Goal: Task Accomplishment & Management: Use online tool/utility

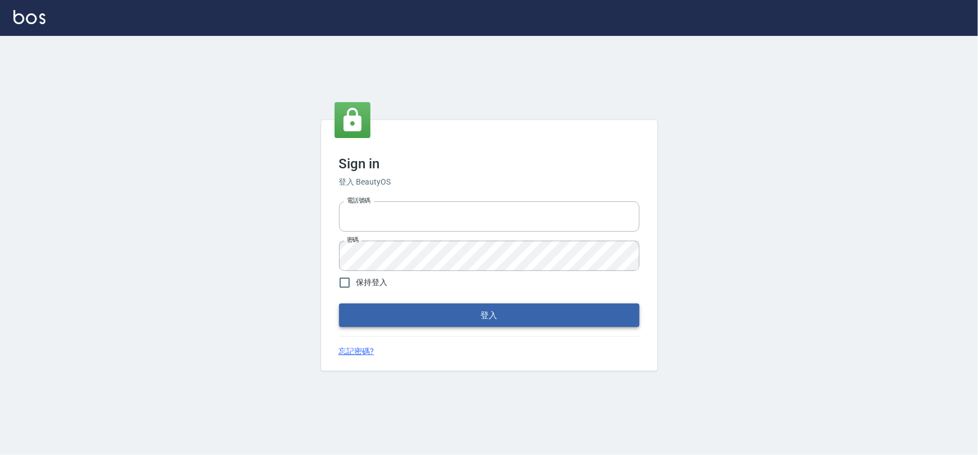
type input "0975575780"
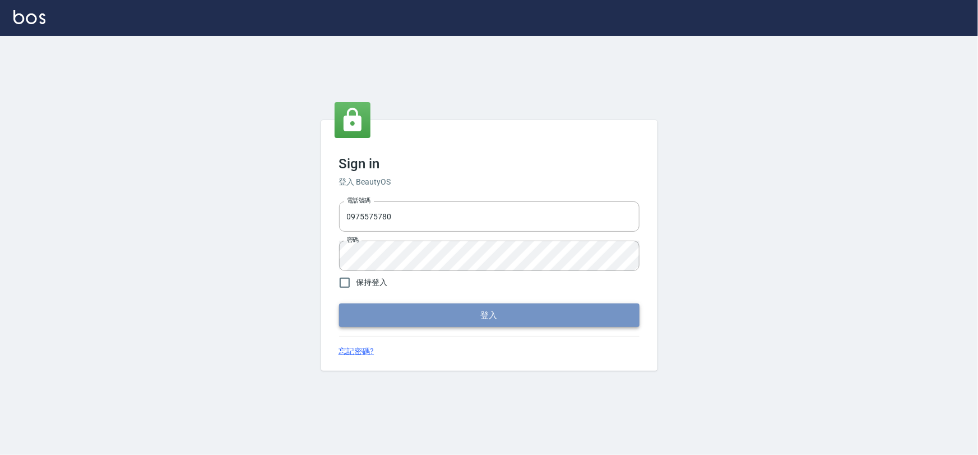
click at [463, 319] on button "登入" at bounding box center [489, 315] width 300 height 24
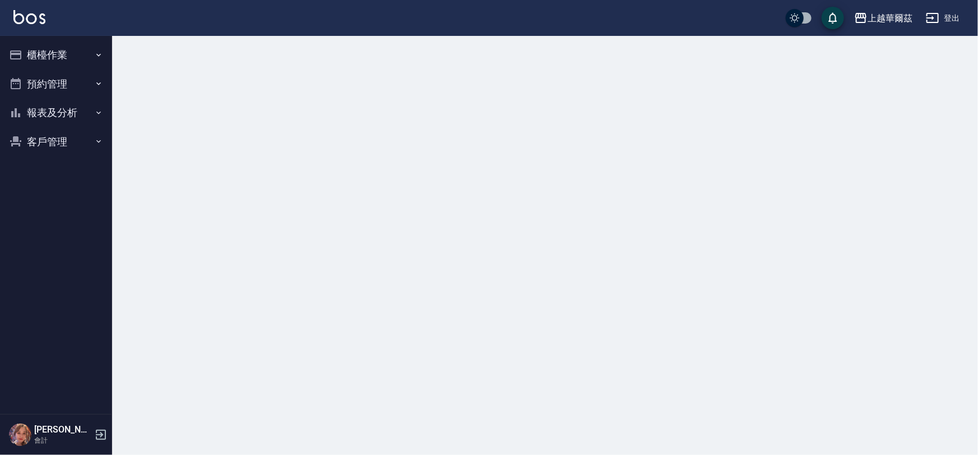
click at [39, 55] on button "櫃檯作業" at bounding box center [55, 54] width 103 height 29
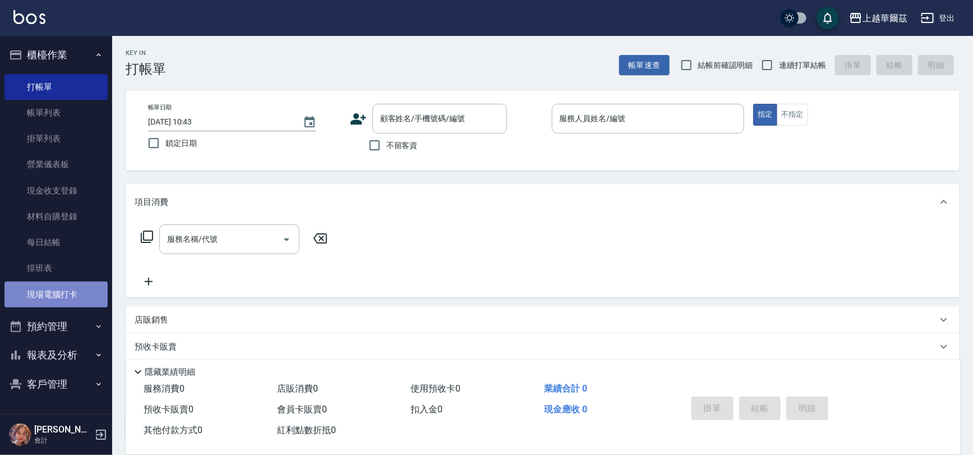
click at [60, 295] on link "現場電腦打卡" at bounding box center [55, 294] width 103 height 26
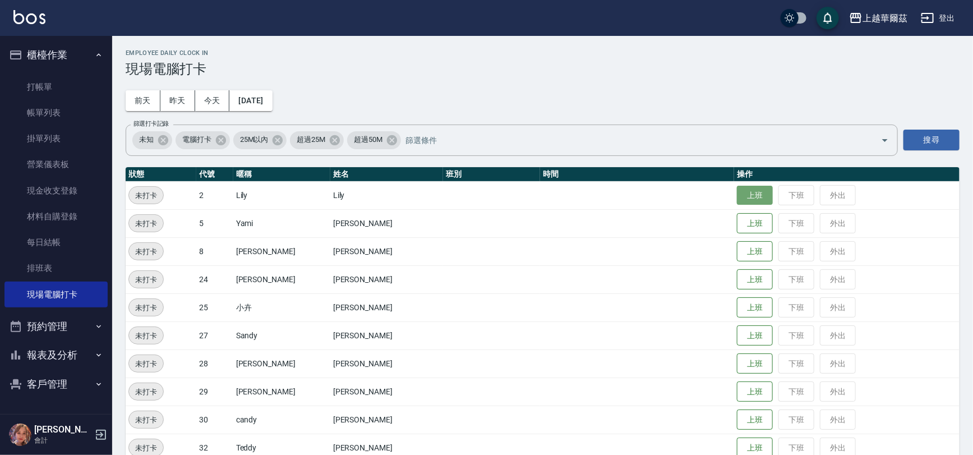
click at [737, 194] on button "上班" at bounding box center [755, 196] width 36 height 20
click at [737, 280] on button "上班" at bounding box center [755, 280] width 36 height 20
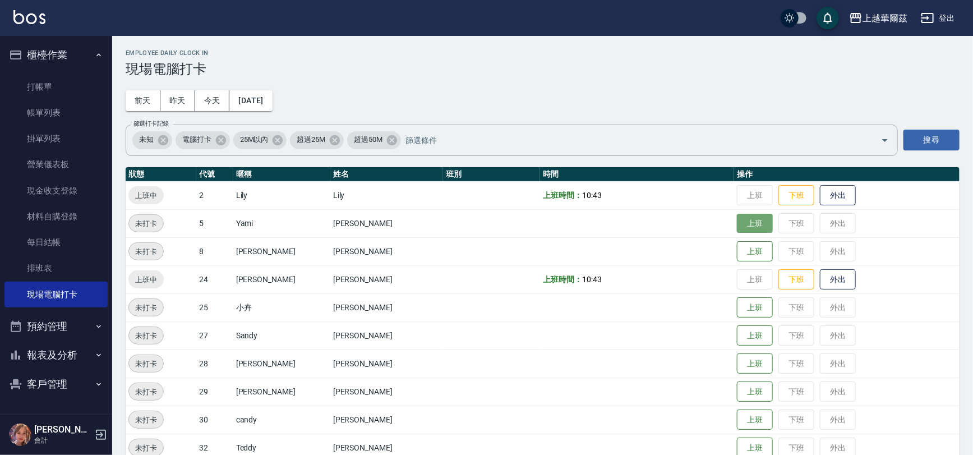
click at [747, 228] on button "上班" at bounding box center [755, 224] width 36 height 20
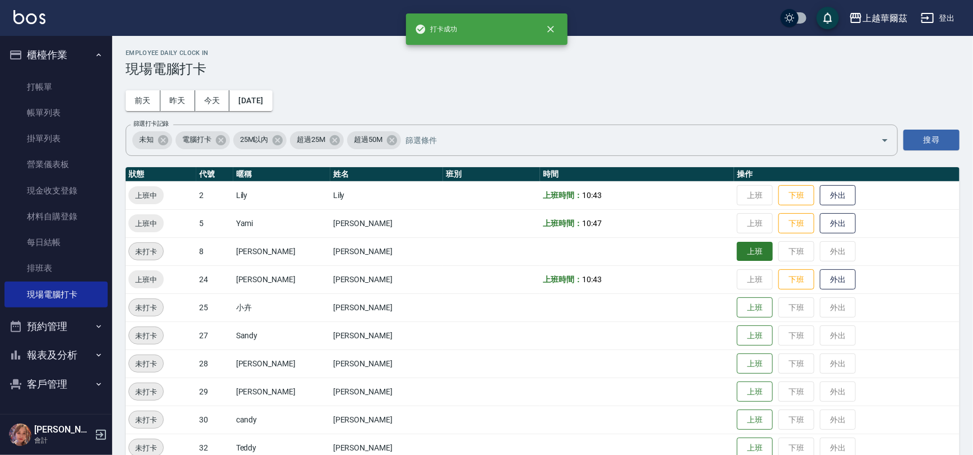
click at [739, 248] on button "上班" at bounding box center [755, 252] width 36 height 20
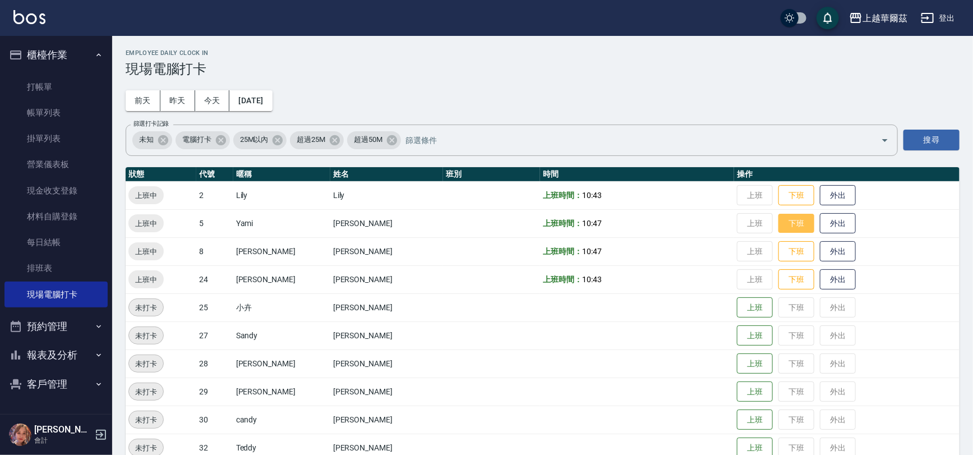
click at [785, 221] on button "下班" at bounding box center [796, 224] width 36 height 20
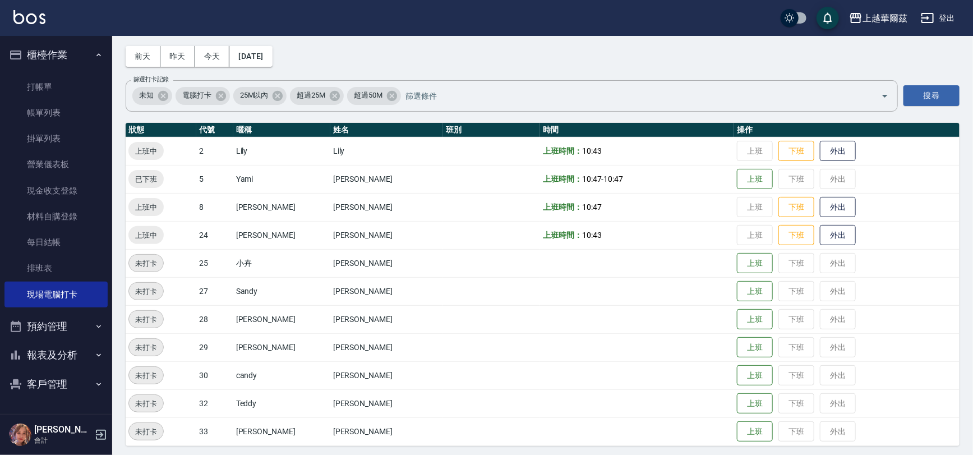
scroll to position [48, 0]
